Goal: Task Accomplishment & Management: Manage account settings

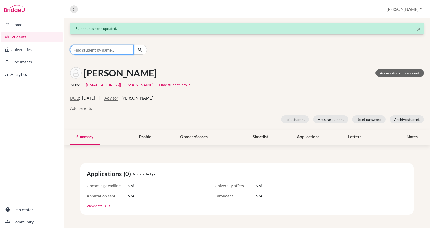
click at [95, 50] on input "Find student by name..." at bounding box center [102, 50] width 64 height 10
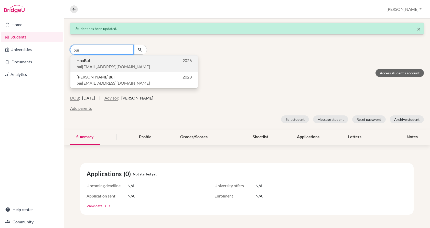
type input "bui"
click at [96, 64] on span "bui hoalan88@gmail.com" at bounding box center [114, 67] width 74 height 6
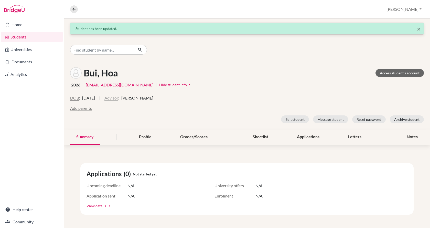
click at [118, 98] on button "Advisor" at bounding box center [112, 98] width 14 height 6
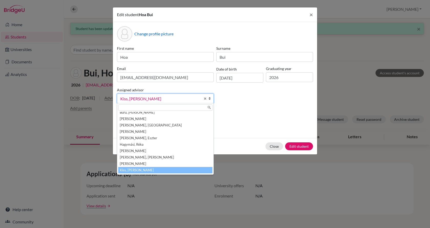
scroll to position [19, 0]
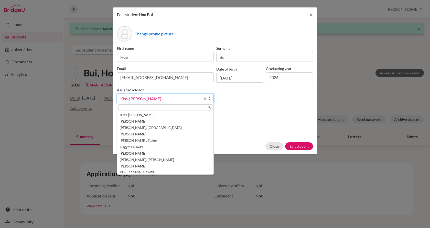
click at [131, 105] on input "text" at bounding box center [165, 107] width 94 height 6
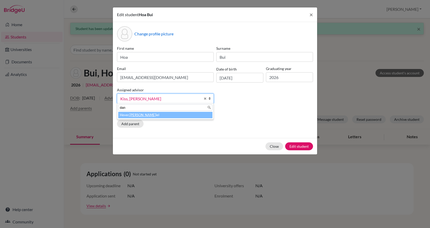
type input "dan"
click at [138, 116] on li "Hever, Dan iel" at bounding box center [165, 115] width 94 height 6
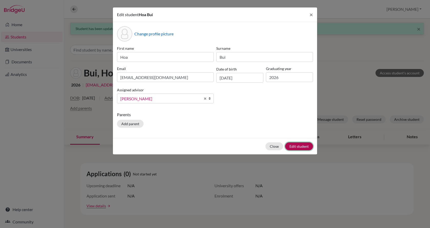
click at [296, 147] on button "Edit student" at bounding box center [299, 146] width 28 height 8
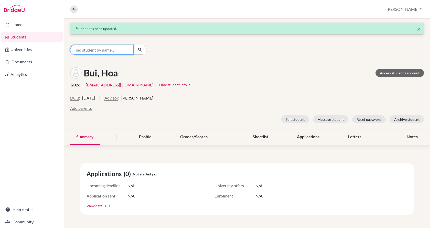
click at [92, 48] on input "Find student by name..." at bounding box center [102, 50] width 64 height 10
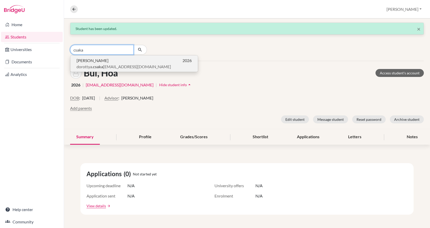
type input "csaka"
click at [93, 60] on span "Dorottya Csákány" at bounding box center [93, 60] width 32 height 6
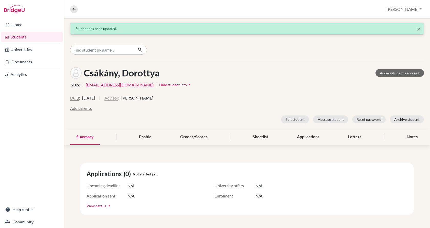
click at [118, 99] on button "Advisor" at bounding box center [112, 98] width 14 height 6
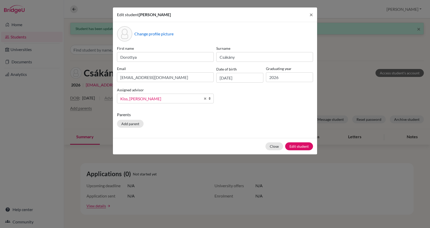
scroll to position [22, 0]
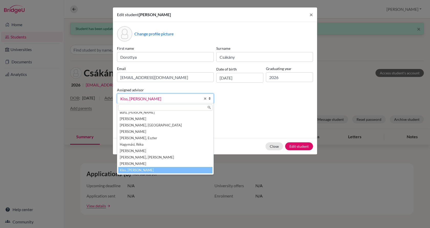
click at [139, 105] on input "text" at bounding box center [165, 107] width 94 height 6
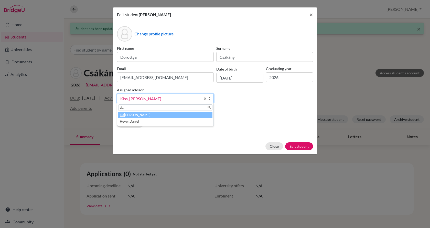
scroll to position [0, 0]
type input "dan"
click at [141, 115] on li "Hever, Dan iel" at bounding box center [165, 115] width 94 height 6
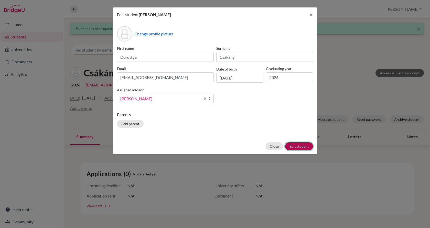
click at [298, 144] on button "Edit student" at bounding box center [299, 146] width 28 height 8
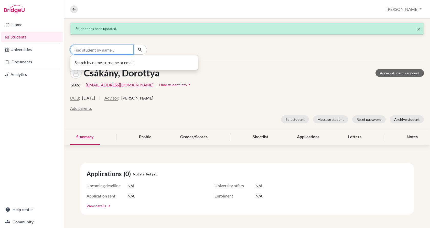
click at [86, 48] on input "Find student by name..." at bounding box center [102, 50] width 64 height 10
type input "arisz"
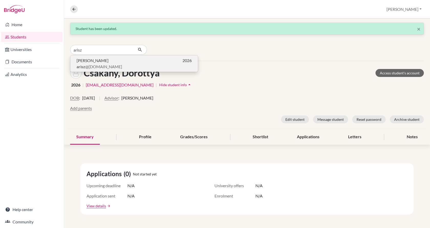
click at [87, 61] on span "Árisz Georgiu" at bounding box center [93, 60] width 32 height 6
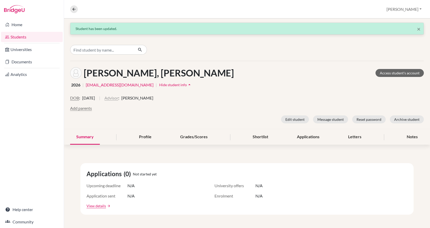
click at [118, 98] on button "Advisor" at bounding box center [112, 98] width 14 height 6
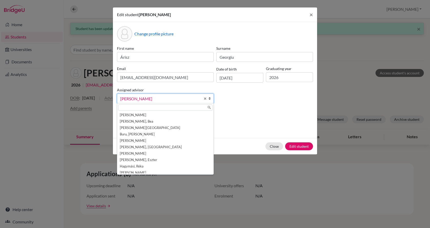
scroll to position [156, 0]
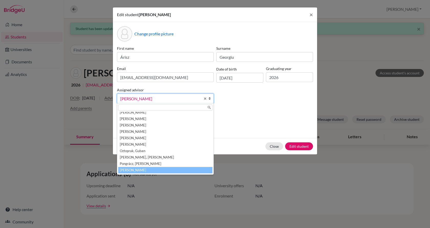
click at [127, 104] on div at bounding box center [165, 107] width 96 height 8
click at [127, 105] on input "text" at bounding box center [165, 107] width 94 height 6
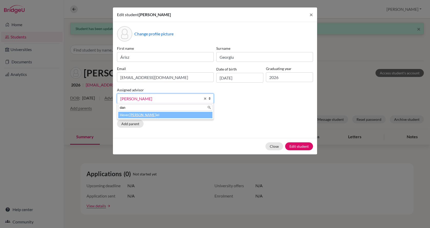
type input "dan"
click at [130, 115] on em "Dan" at bounding box center [143, 115] width 26 height 4
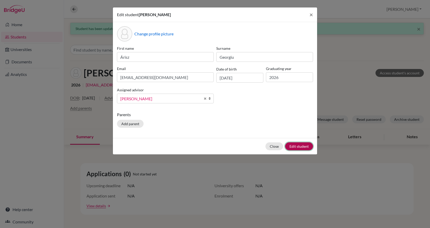
click at [301, 148] on button "Edit student" at bounding box center [299, 146] width 28 height 8
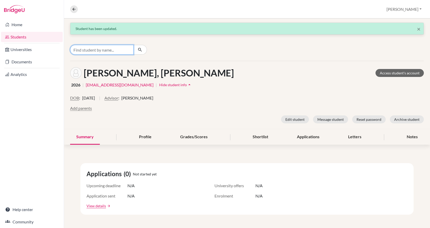
click at [116, 50] on input "Find student by name..." at bounding box center [102, 50] width 64 height 10
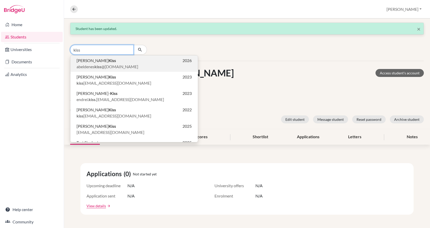
type input "kiss"
click at [118, 63] on p "Abel Kiss 2026" at bounding box center [134, 60] width 115 height 6
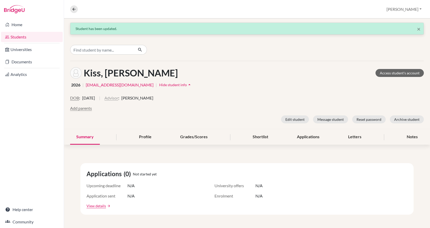
click at [118, 97] on button "Advisor" at bounding box center [112, 98] width 14 height 6
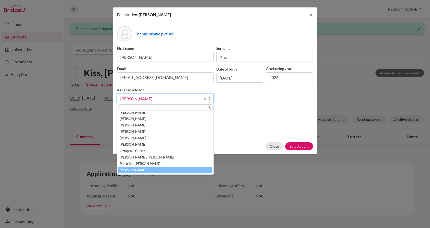
scroll to position [154, 0]
click at [141, 106] on input "text" at bounding box center [165, 107] width 94 height 6
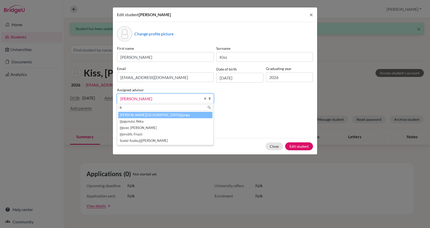
scroll to position [0, 0]
type input "he"
click at [141, 115] on li "He ver, Daniel" at bounding box center [165, 115] width 94 height 6
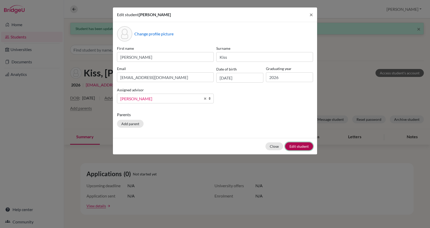
click at [300, 147] on button "Edit student" at bounding box center [299, 146] width 28 height 8
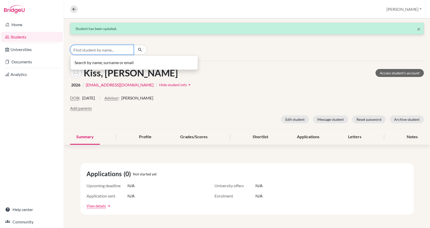
click at [101, 51] on input "Find student by name..." at bounding box center [102, 50] width 64 height 10
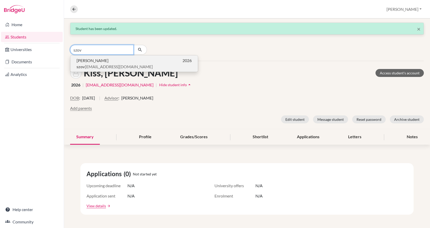
type input "szov"
click at [104, 66] on span "szov enyib@gmail.com" at bounding box center [115, 67] width 76 height 6
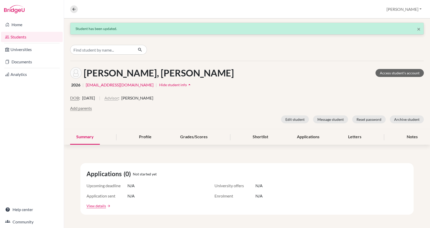
click at [118, 99] on button "Advisor" at bounding box center [112, 98] width 14 height 6
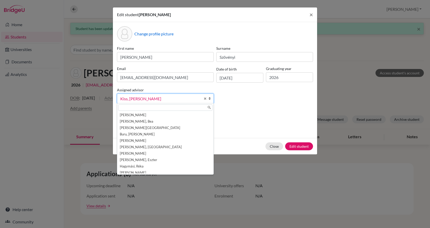
scroll to position [22, 0]
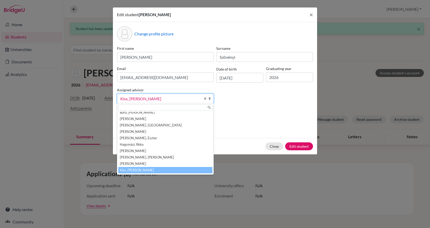
click at [140, 106] on input "text" at bounding box center [165, 107] width 94 height 6
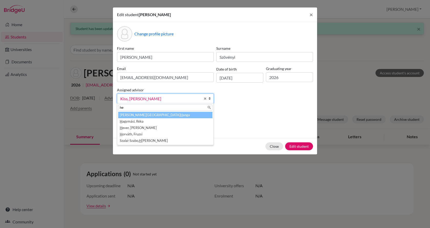
scroll to position [0, 0]
type input "he"
click at [144, 115] on li "He ver, Daniel" at bounding box center [165, 115] width 94 height 6
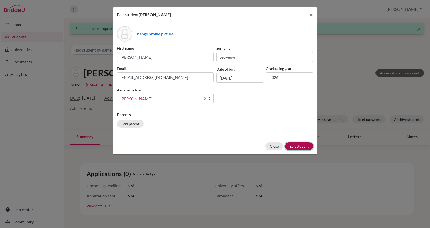
click at [305, 146] on button "Edit student" at bounding box center [299, 146] width 28 height 8
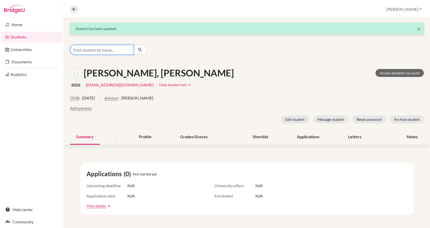
click at [86, 47] on input "Find student by name..." at bounding box center [102, 50] width 64 height 10
type input "t"
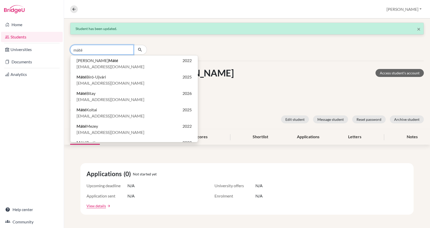
type input "máté"
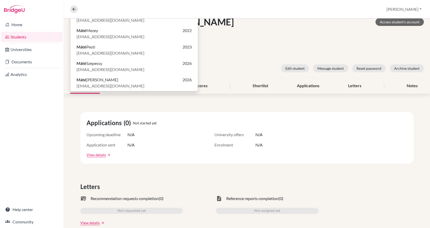
scroll to position [51, 0]
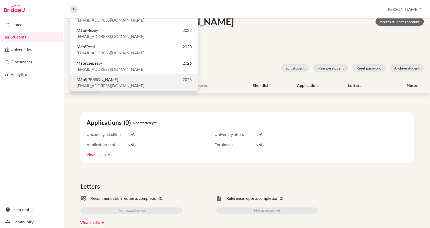
click at [98, 79] on p "Máté Tóth 2026" at bounding box center [134, 79] width 115 height 6
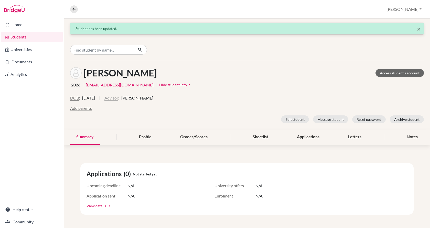
click at [118, 98] on button "Advisor" at bounding box center [112, 98] width 14 height 6
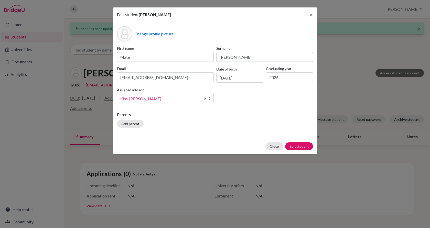
scroll to position [22, 0]
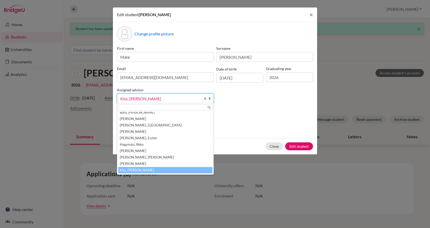
click at [135, 109] on input "text" at bounding box center [165, 107] width 94 height 6
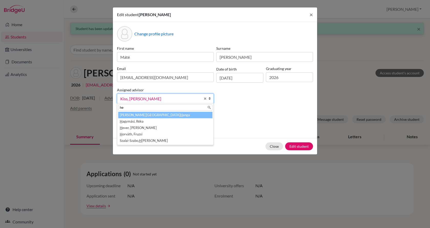
scroll to position [0, 0]
type input "heve"
click at [137, 116] on li "Heve r, Daniel" at bounding box center [165, 115] width 94 height 6
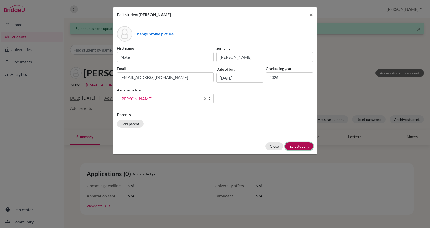
click at [308, 144] on button "Edit student" at bounding box center [299, 146] width 28 height 8
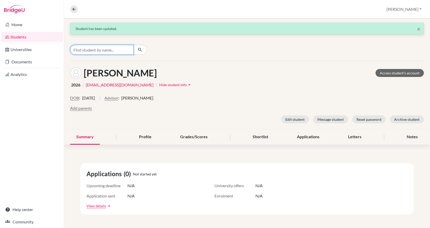
click at [86, 49] on input "Find student by name..." at bounding box center [102, 50] width 64 height 10
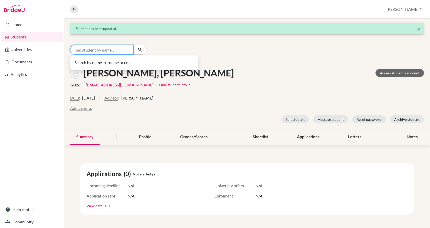
click at [79, 48] on input "Find student by name..." at bounding box center [102, 50] width 64 height 10
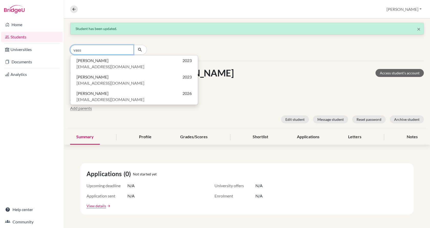
type input "vass"
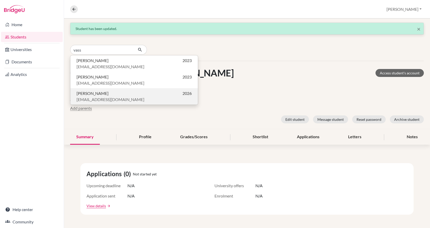
click at [92, 93] on span "Tamás Vass" at bounding box center [93, 93] width 32 height 6
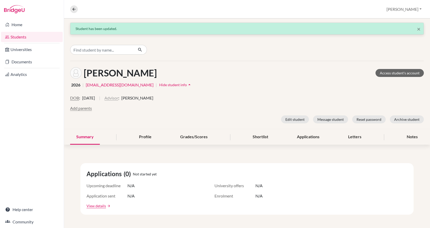
click at [118, 98] on button "Advisor" at bounding box center [112, 98] width 14 height 6
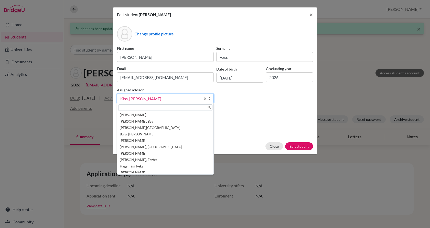
scroll to position [22, 0]
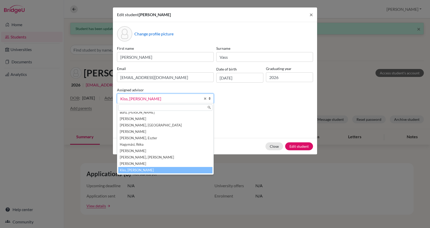
click at [133, 104] on div at bounding box center [165, 107] width 96 height 8
click at [133, 106] on input "text" at bounding box center [165, 107] width 94 height 6
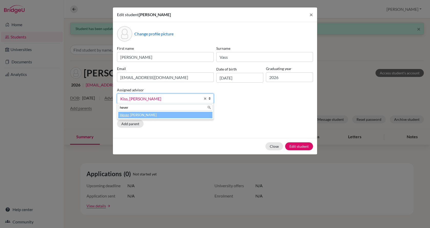
type input "hever"
click at [131, 113] on li "Hever , Daniel" at bounding box center [165, 115] width 94 height 6
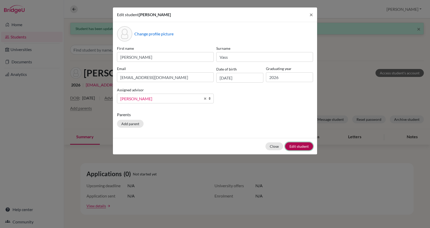
click at [302, 146] on button "Edit student" at bounding box center [299, 146] width 28 height 8
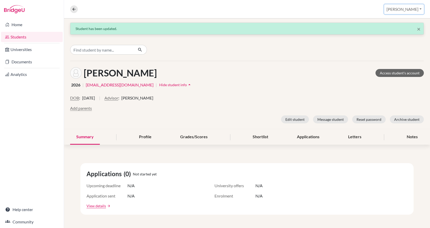
click at [415, 9] on button "[PERSON_NAME]" at bounding box center [404, 9] width 40 height 10
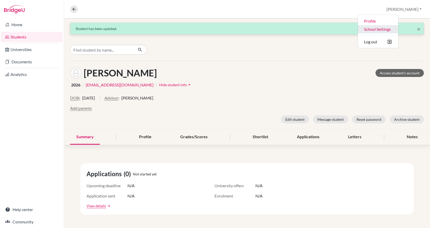
click at [399, 29] on link "School Settings" at bounding box center [378, 29] width 40 height 8
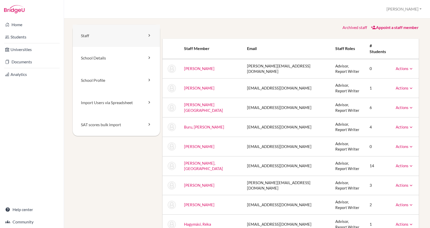
click at [127, 38] on link "Staff" at bounding box center [116, 36] width 87 height 22
click at [391, 27] on link "Appoint a staff member" at bounding box center [395, 27] width 48 height 5
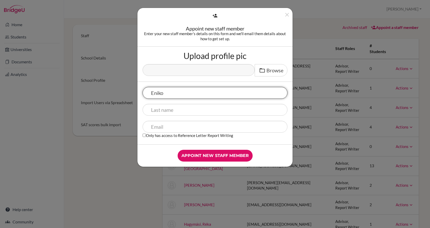
type input "Eniko"
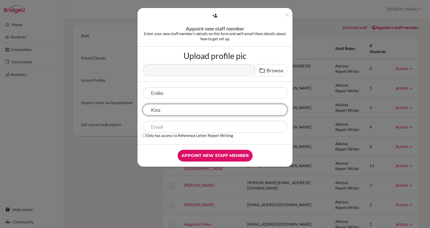
type input "Kiss"
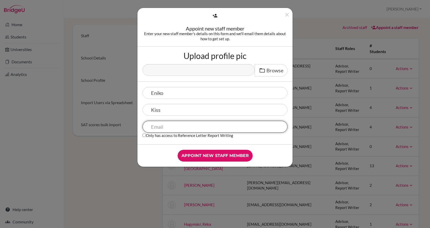
paste input "enykokiss@gmail.com"
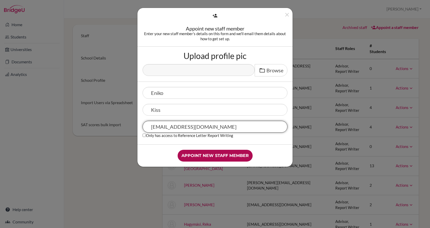
type input "enykokiss@gmail.com"
click at [203, 156] on input "Appoint new staff member" at bounding box center [215, 156] width 75 height 12
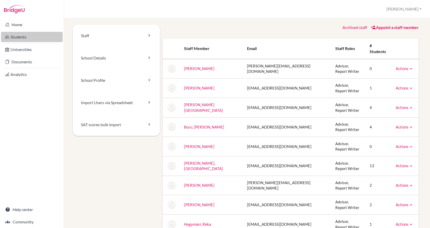
click at [30, 34] on link "Students" at bounding box center [32, 37] width 62 height 10
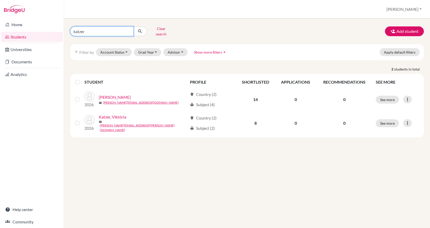
click at [105, 30] on input "katzer" at bounding box center [102, 31] width 64 height 10
type input "k"
type input "bercz"
click button "submit" at bounding box center [140, 31] width 14 height 10
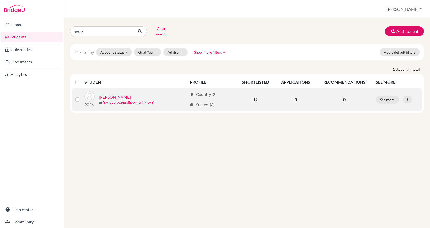
click at [113, 94] on link "[PERSON_NAME]" at bounding box center [115, 97] width 32 height 6
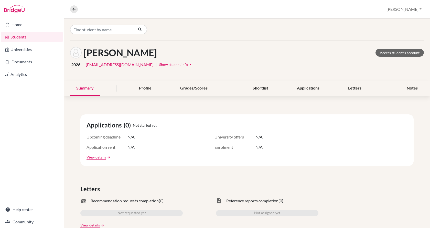
click at [159, 65] on span "Show student info" at bounding box center [173, 64] width 29 height 4
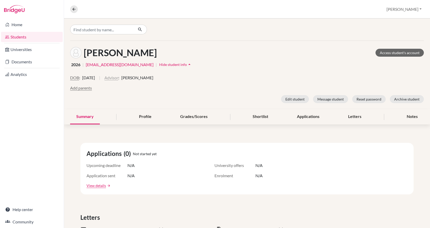
click at [118, 79] on button "Advisor" at bounding box center [112, 78] width 14 height 6
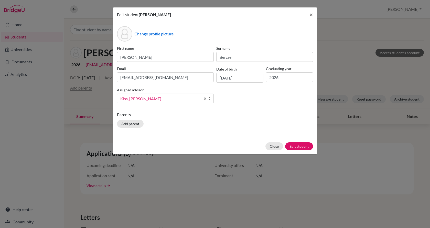
scroll to position [28, 0]
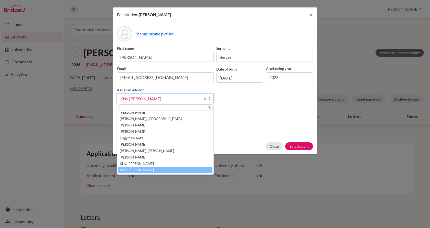
click at [136, 96] on span "Kiss, [PERSON_NAME]" at bounding box center [160, 98] width 80 height 7
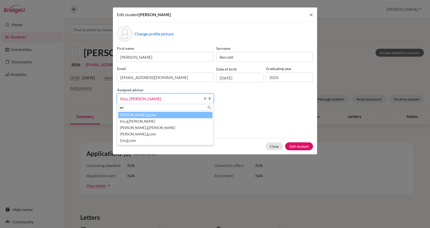
scroll to position [0, 0]
type input "eni"
click at [138, 114] on li "Kiss, Eni ko" at bounding box center [165, 115] width 94 height 6
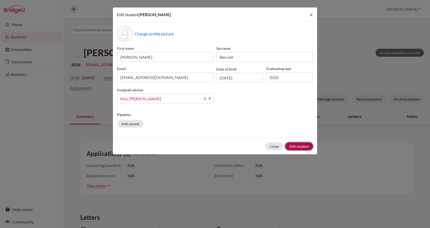
click at [308, 145] on button "Edit student" at bounding box center [299, 146] width 28 height 8
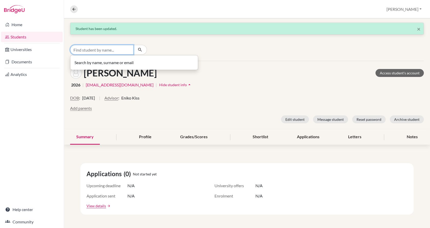
click at [118, 49] on input "Find student by name..." at bounding box center [102, 50] width 64 height 10
click at [98, 47] on input "Find student by name..." at bounding box center [102, 50] width 64 height 10
type input "toka"
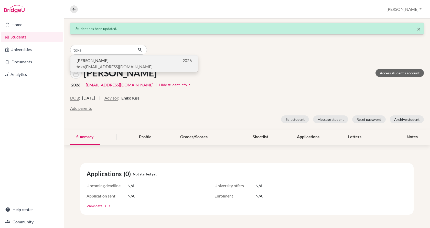
click at [98, 59] on p "[PERSON_NAME] 2026" at bounding box center [134, 60] width 115 height 6
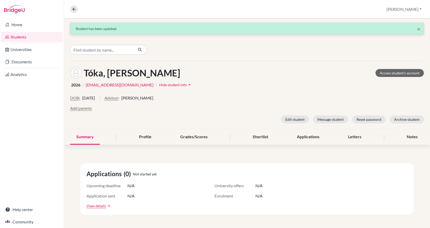
click at [139, 99] on span "[PERSON_NAME]" at bounding box center [137, 98] width 32 height 6
click at [118, 99] on button "Advisor" at bounding box center [112, 98] width 14 height 6
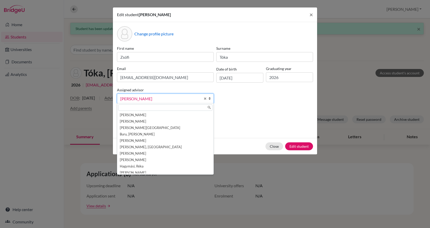
scroll to position [182, 0]
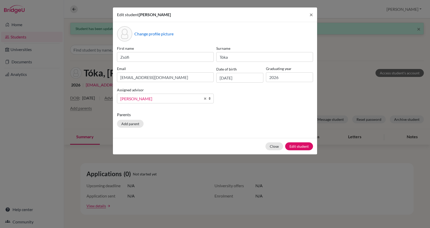
click at [125, 102] on link "[PERSON_NAME]" at bounding box center [165, 98] width 97 height 10
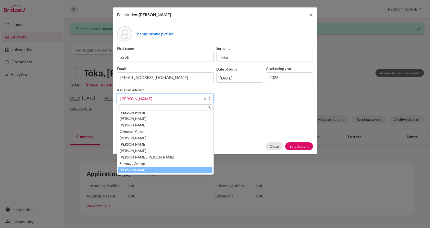
click at [125, 99] on span "[PERSON_NAME]" at bounding box center [160, 98] width 80 height 7
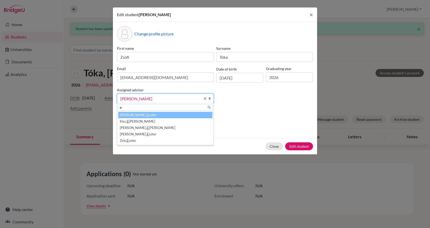
scroll to position [0, 0]
type input "es"
click at [127, 113] on li "[PERSON_NAME], Es zter" at bounding box center [165, 115] width 94 height 6
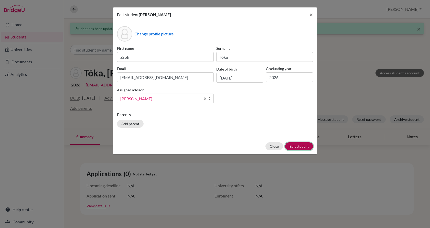
click at [296, 145] on button "Edit student" at bounding box center [299, 146] width 28 height 8
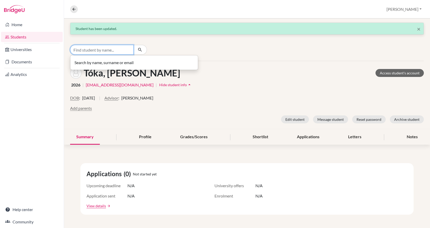
click at [104, 49] on input "Find student by name..." at bounding box center [102, 50] width 64 height 10
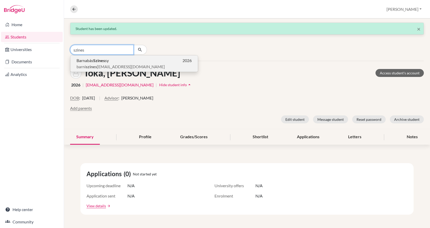
type input "szines"
click at [105, 60] on b "Szines" at bounding box center [99, 60] width 12 height 5
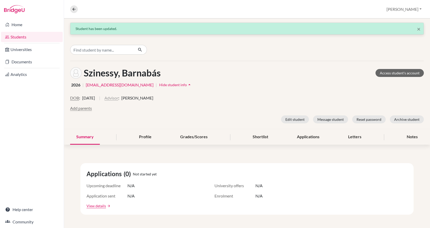
click at [118, 98] on button "Advisor" at bounding box center [112, 98] width 14 height 6
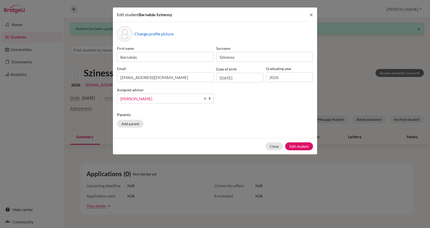
scroll to position [182, 0]
click at [132, 98] on span "[PERSON_NAME]" at bounding box center [160, 98] width 80 height 7
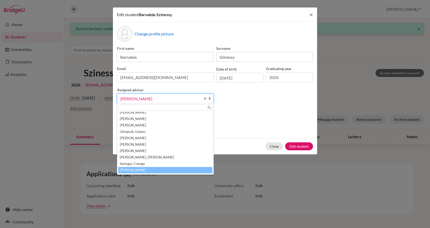
click at [147, 97] on span "[PERSON_NAME]" at bounding box center [160, 98] width 80 height 7
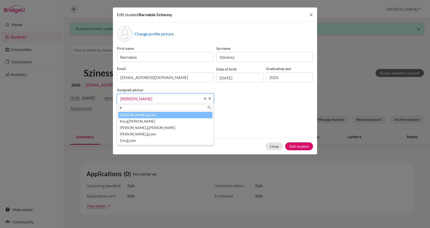
scroll to position [0, 0]
type input "esz"
click at [147, 116] on li "[PERSON_NAME], Esz ter" at bounding box center [165, 115] width 94 height 6
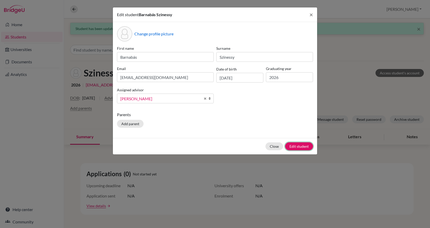
click at [297, 146] on button "Edit student" at bounding box center [299, 146] width 28 height 8
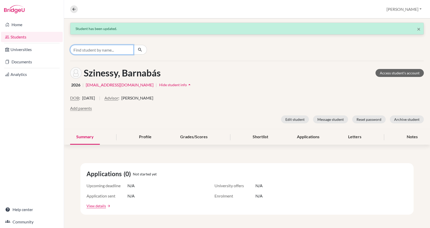
click at [106, 52] on input "Find student by name..." at bounding box center [102, 50] width 64 height 10
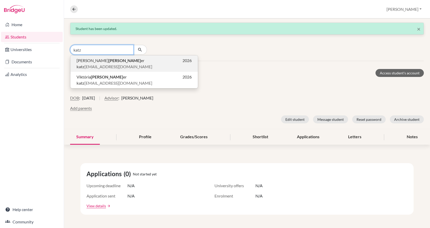
type input "katz"
click at [108, 63] on span "[PERSON_NAME] er" at bounding box center [111, 60] width 68 height 6
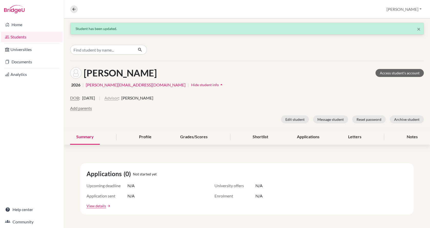
click at [118, 98] on button "Advisor" at bounding box center [112, 98] width 14 height 6
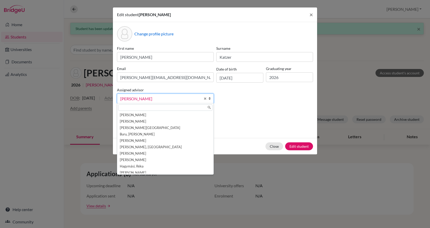
scroll to position [265, 0]
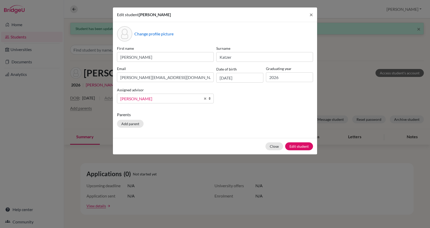
click at [127, 98] on span "[PERSON_NAME]" at bounding box center [160, 98] width 80 height 7
click at [151, 96] on span "[PERSON_NAME]" at bounding box center [160, 98] width 80 height 7
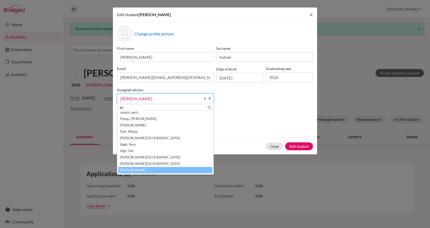
scroll to position [0, 0]
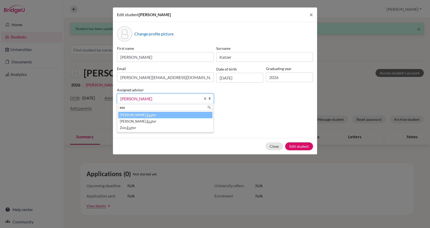
type input "esz"
click at [148, 115] on li "[PERSON_NAME], Esz ter" at bounding box center [165, 115] width 94 height 6
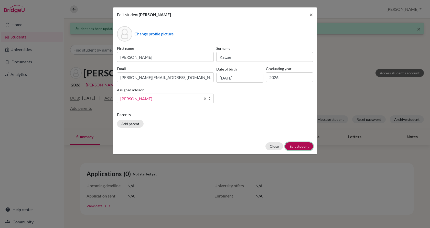
click at [295, 145] on button "Edit student" at bounding box center [299, 146] width 28 height 8
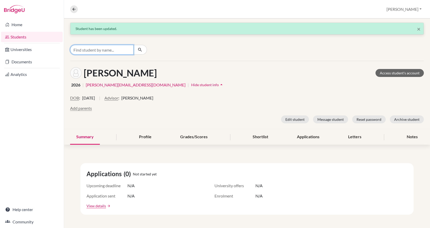
click at [86, 48] on input "Find student by name..." at bounding box center [102, 50] width 64 height 10
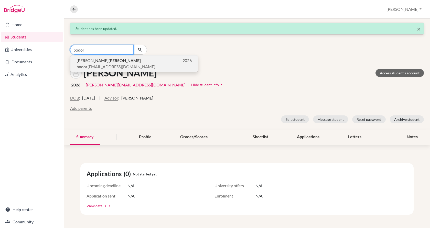
type input "bodor"
click at [88, 61] on span "[PERSON_NAME]" at bounding box center [109, 60] width 64 height 6
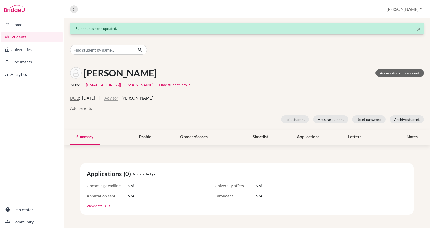
click at [118, 98] on button "Advisor" at bounding box center [112, 98] width 14 height 6
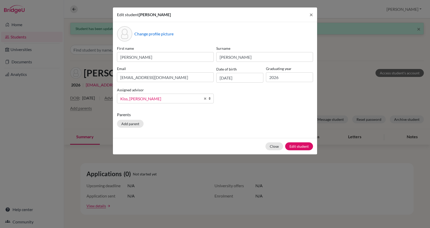
scroll to position [28, 0]
click at [125, 98] on span "Kiss, [PERSON_NAME]" at bounding box center [160, 98] width 80 height 7
click at [126, 98] on span "Kiss, [PERSON_NAME]" at bounding box center [160, 98] width 80 height 7
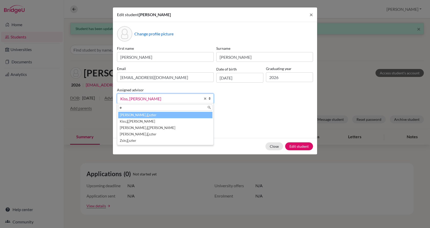
scroll to position [0, 0]
type input "esz"
click at [129, 114] on li "[PERSON_NAME], Esz ter" at bounding box center [165, 115] width 94 height 6
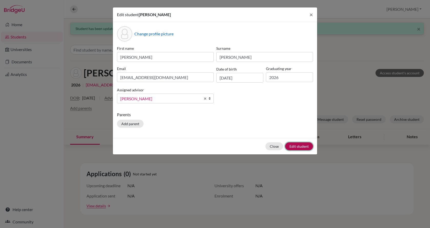
click at [296, 146] on button "Edit student" at bounding box center [299, 146] width 28 height 8
